Goal: Task Accomplishment & Management: Use online tool/utility

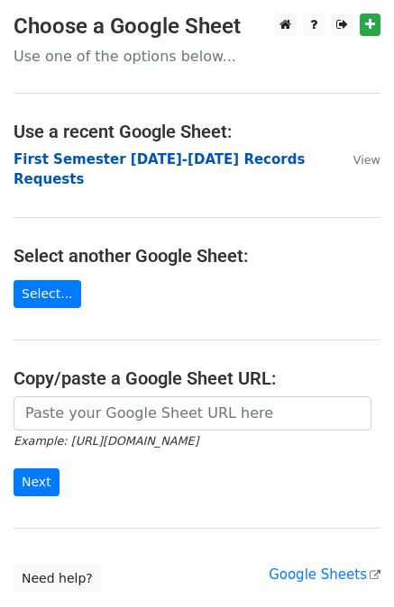
click at [120, 156] on strong "First Semester 2025-2026 Records Requests" at bounding box center [159, 169] width 291 height 37
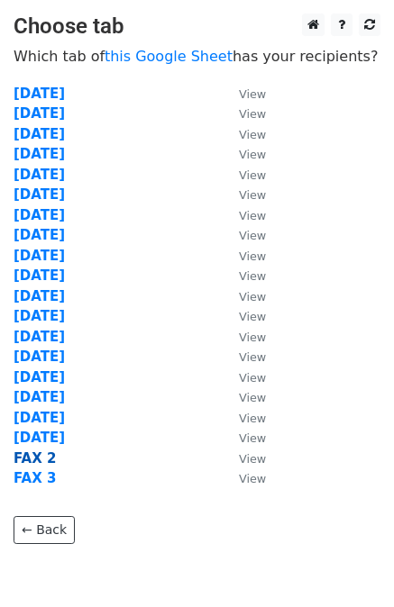
click at [41, 459] on strong "FAX 2" at bounding box center [35, 459] width 42 height 16
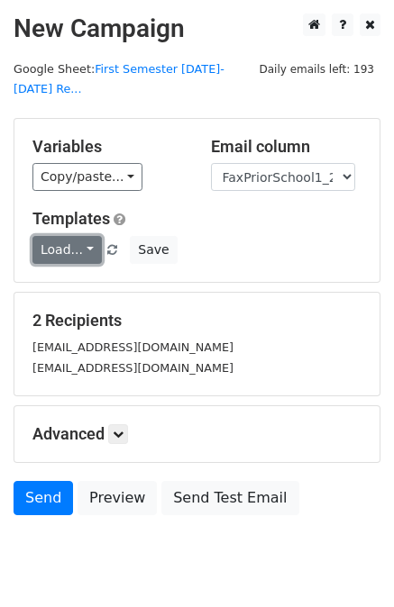
click at [70, 236] on link "Load..." at bounding box center [66, 250] width 69 height 28
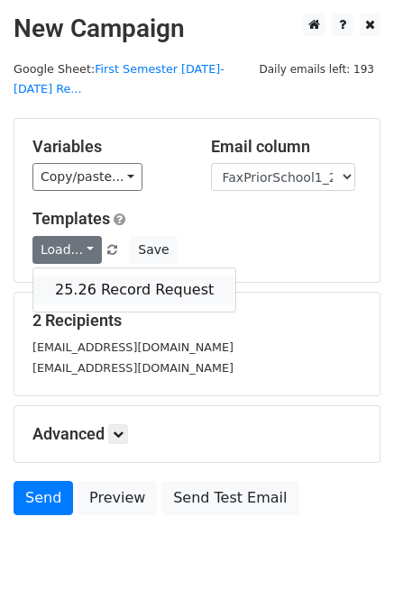
click at [109, 276] on link "25.26 Record Request" at bounding box center [134, 290] width 202 height 29
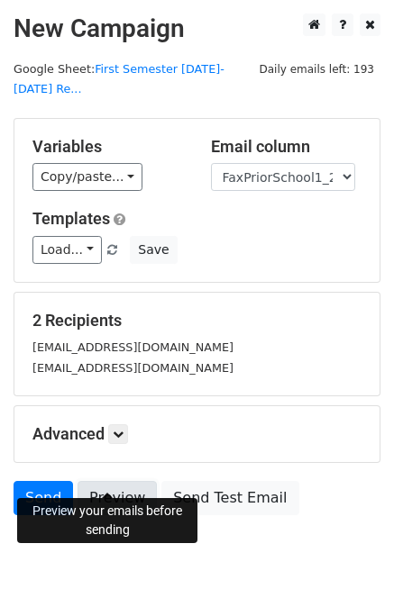
click at [101, 481] on link "Preview" at bounding box center [117, 498] width 79 height 34
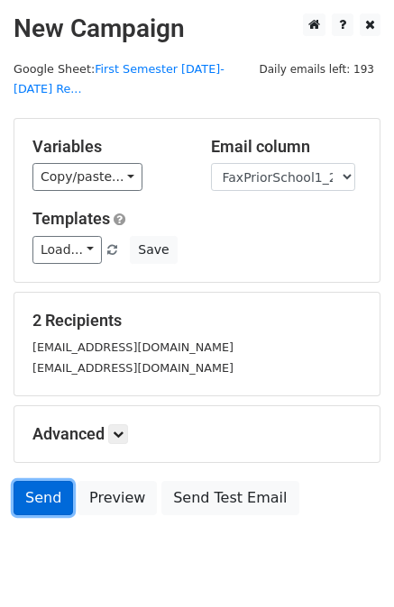
click at [39, 481] on link "Send" at bounding box center [43, 498] width 59 height 34
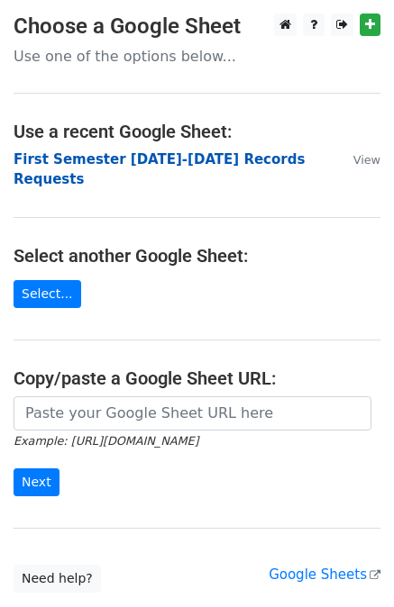
click at [181, 153] on strong "First Semester 2025-2026 Records Requests" at bounding box center [159, 169] width 291 height 37
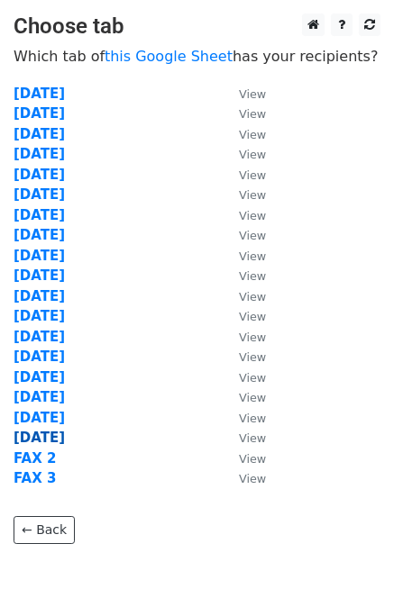
click at [46, 437] on strong "8/15/25" at bounding box center [39, 438] width 51 height 16
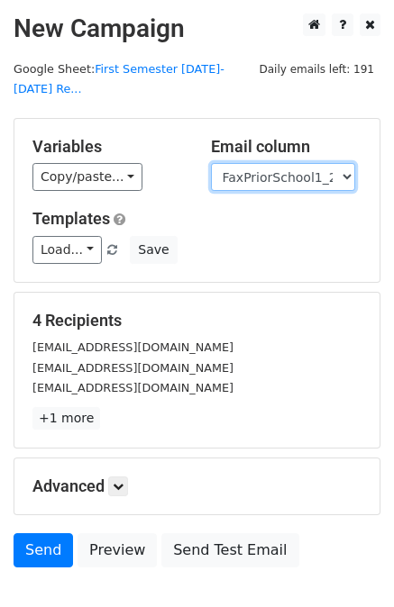
click at [304, 163] on select "User ID Last Name First Name Start Year Enrollment Date Birthday_Age Reported G…" at bounding box center [283, 177] width 144 height 28
select select "EmailPriorSchool_2021"
click at [211, 163] on select "User ID Last Name First Name Start Year Enrollment Date Birthday_Age Reported G…" at bounding box center [283, 177] width 144 height 28
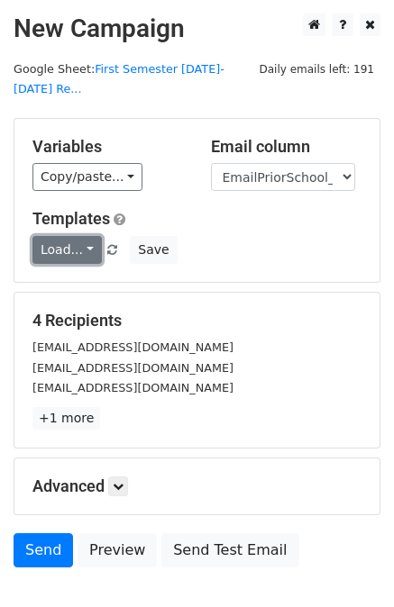
click at [74, 236] on link "Load..." at bounding box center [66, 250] width 69 height 28
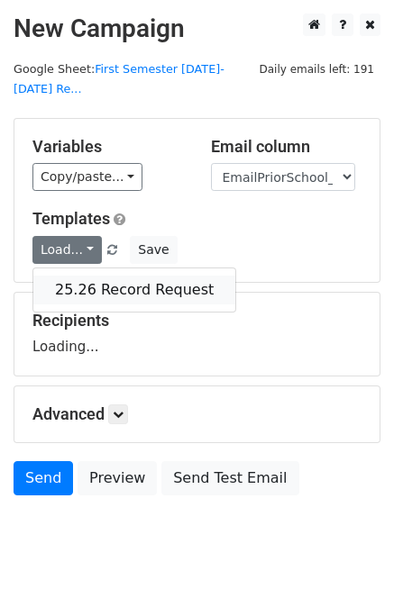
click at [81, 276] on link "25.26 Record Request" at bounding box center [134, 290] width 202 height 29
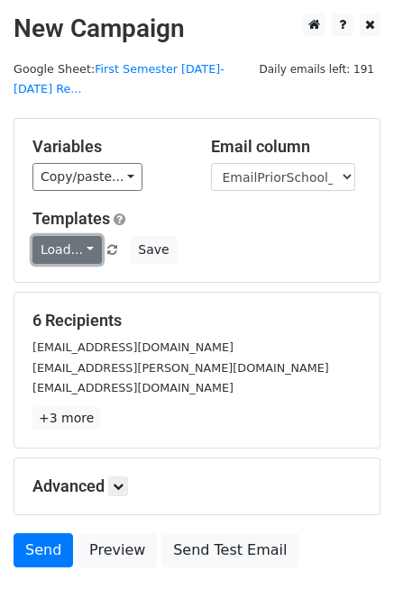
click at [74, 236] on link "Load..." at bounding box center [66, 250] width 69 height 28
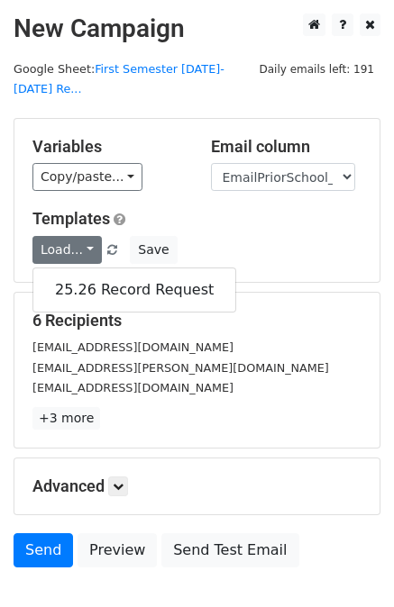
click at [241, 237] on div "Load... 25.26 Record Request Save" at bounding box center [197, 250] width 356 height 28
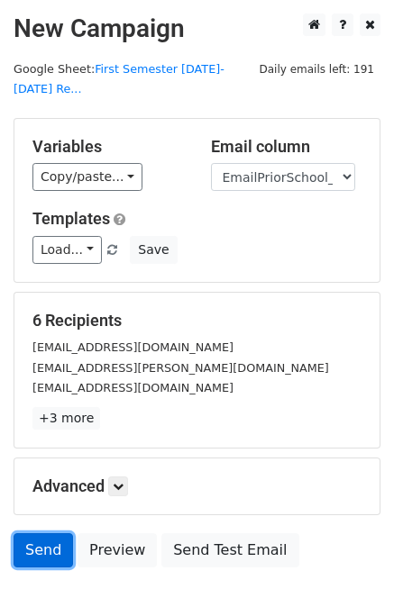
click at [43, 534] on link "Send" at bounding box center [43, 551] width 59 height 34
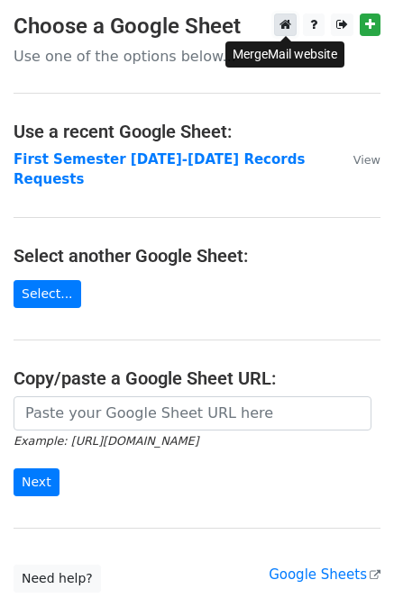
click at [286, 26] on icon at bounding box center [285, 24] width 12 height 13
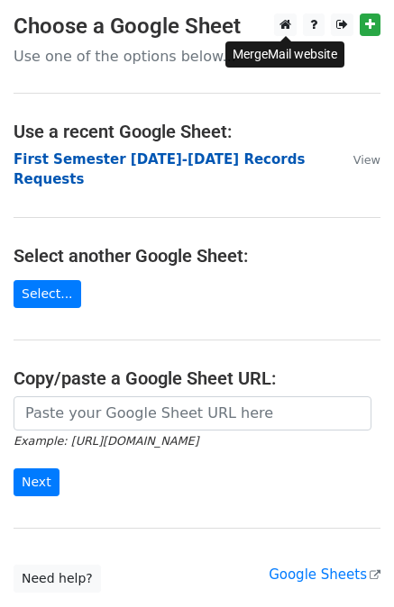
click at [180, 156] on strong "First Semester 2025-2026 Records Requests" at bounding box center [159, 169] width 291 height 37
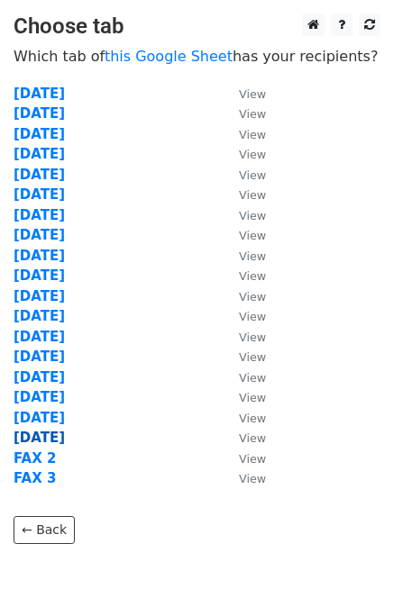
click at [49, 439] on strong "[DATE]" at bounding box center [39, 438] width 51 height 16
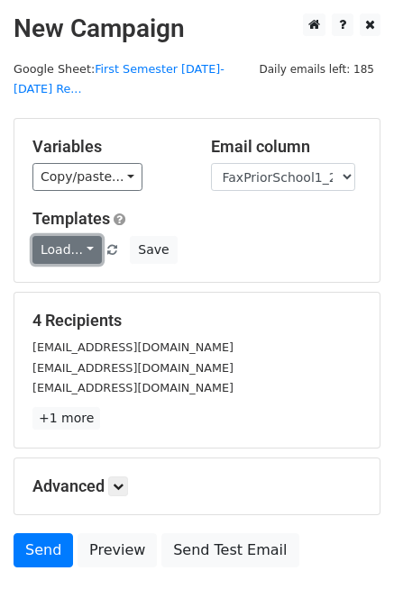
click at [64, 236] on link "Load..." at bounding box center [66, 250] width 69 height 28
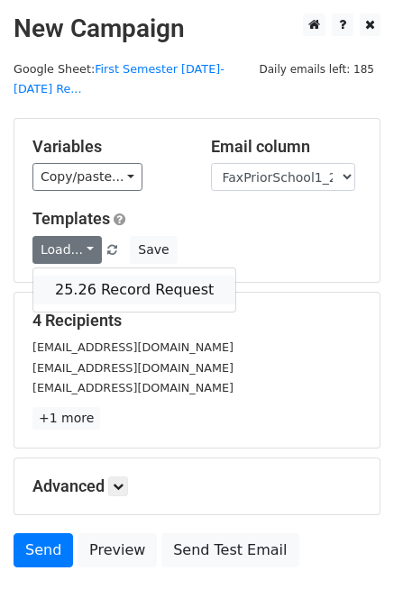
click at [79, 276] on link "25.26 Record Request" at bounding box center [134, 290] width 202 height 29
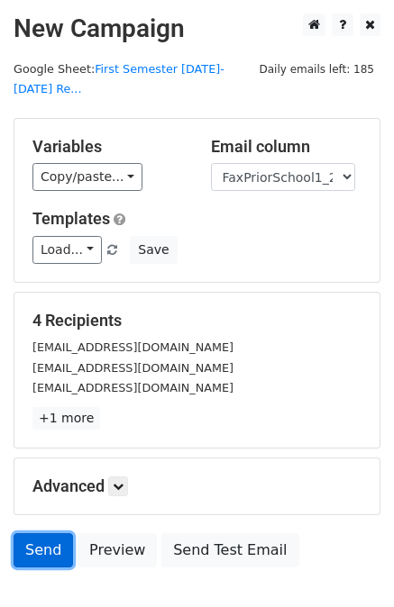
click at [39, 534] on link "Send" at bounding box center [43, 551] width 59 height 34
